Goal: Information Seeking & Learning: Learn about a topic

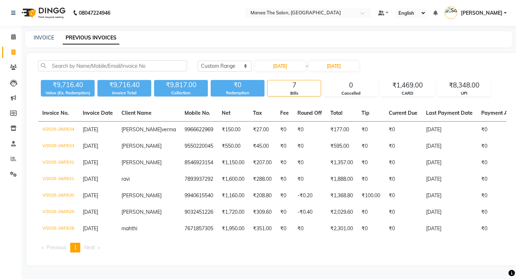
select select "range"
click at [410, 60] on div "[DATE] [DATE] Custom Range [DATE] - [DATE]" at bounding box center [352, 65] width 308 height 11
click at [11, 100] on icon at bounding box center [13, 97] width 5 height 5
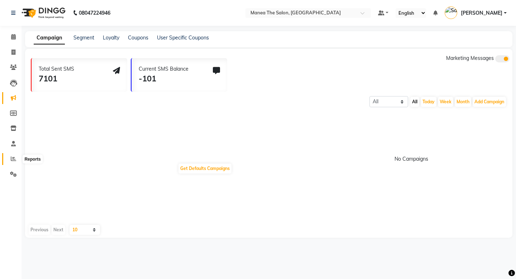
click at [12, 159] on icon at bounding box center [13, 158] width 5 height 5
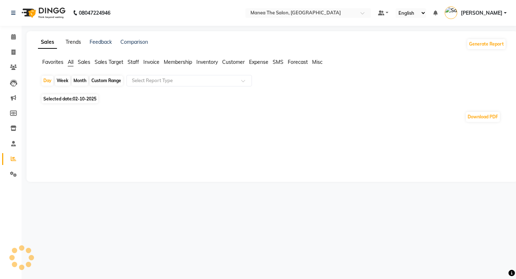
click at [73, 44] on link "Trends" at bounding box center [73, 42] width 15 height 6
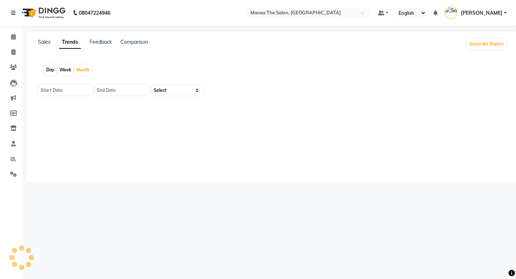
type input "01-10-2025"
type input "[DATE]"
select select "by_client"
click at [187, 92] on select "Select Sales Clients" at bounding box center [177, 90] width 51 height 10
click at [62, 89] on input "01-10-2025" at bounding box center [66, 90] width 54 height 10
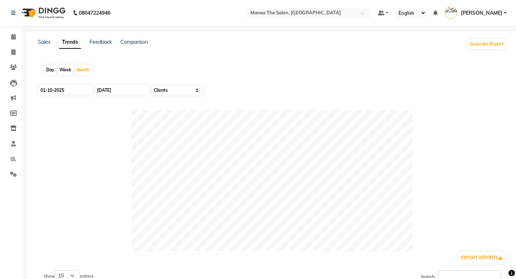
select select "10"
select select "2025"
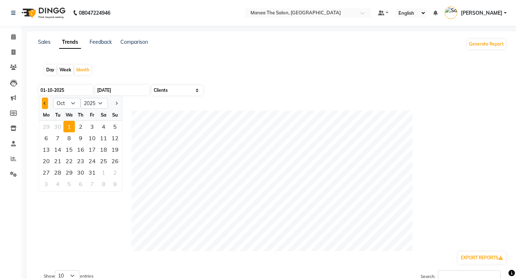
click at [45, 104] on span "Previous month" at bounding box center [45, 103] width 3 height 3
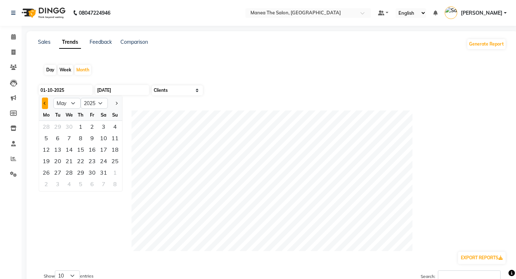
click at [46, 104] on button "Previous month" at bounding box center [45, 102] width 6 height 11
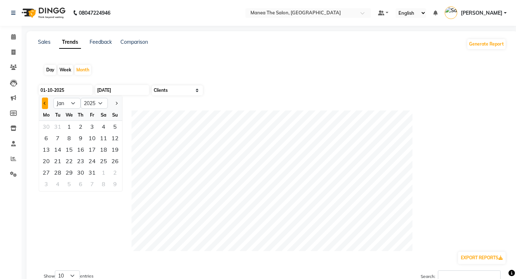
select select "12"
select select "2024"
click at [117, 126] on div "1" at bounding box center [114, 126] width 11 height 11
type input "[DATE]"
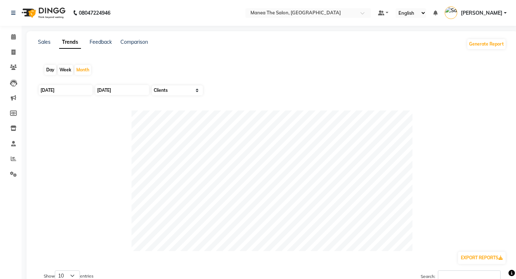
click at [69, 204] on div at bounding box center [272, 180] width 468 height 140
click at [10, 52] on span at bounding box center [13, 52] width 13 height 8
select select "service"
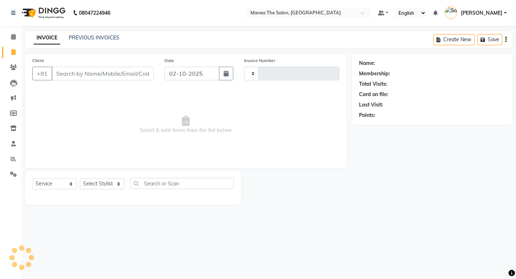
type input "1974"
select select "5514"
